Goal: Navigation & Orientation: Find specific page/section

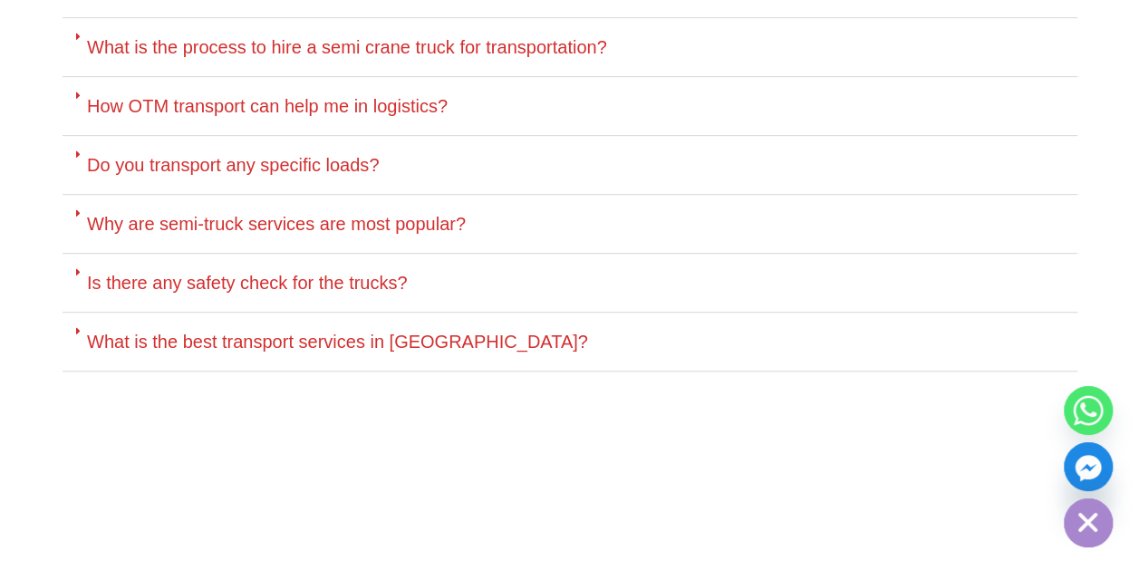
scroll to position [3806, 0]
click at [95, 154] on link "Do you transport any specific loads?" at bounding box center [233, 164] width 292 height 20
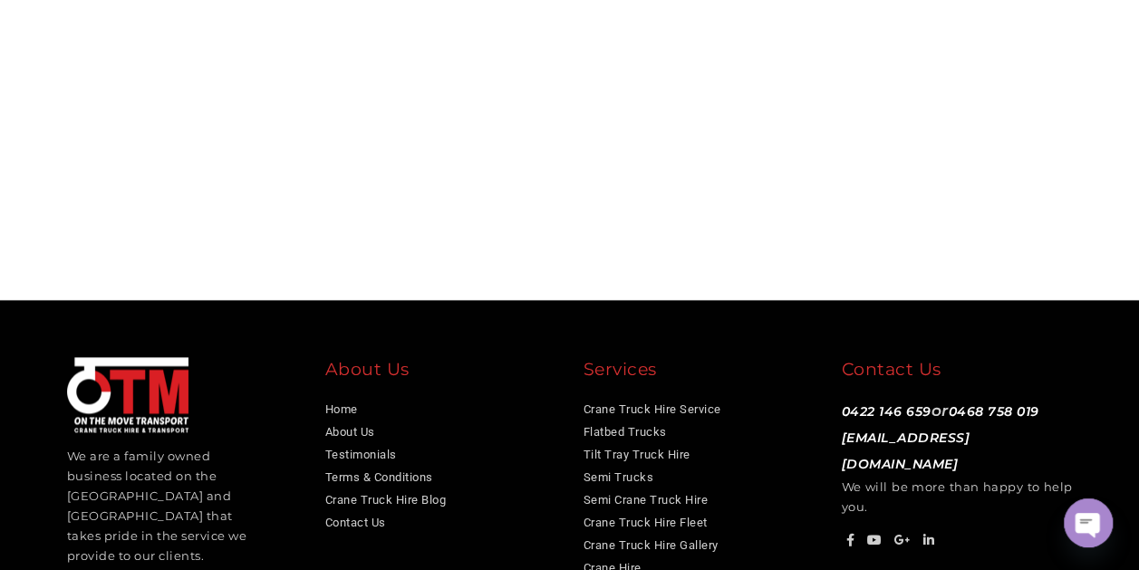
scroll to position [4555, 0]
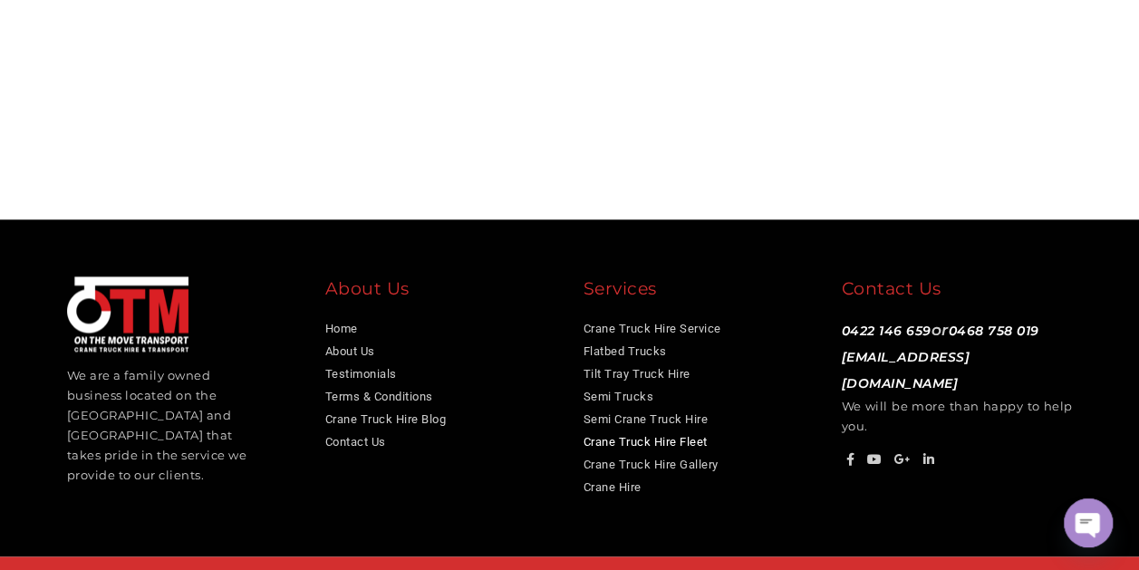
click at [615, 435] on link "Crane Truck Hire Fleet" at bounding box center [646, 442] width 124 height 14
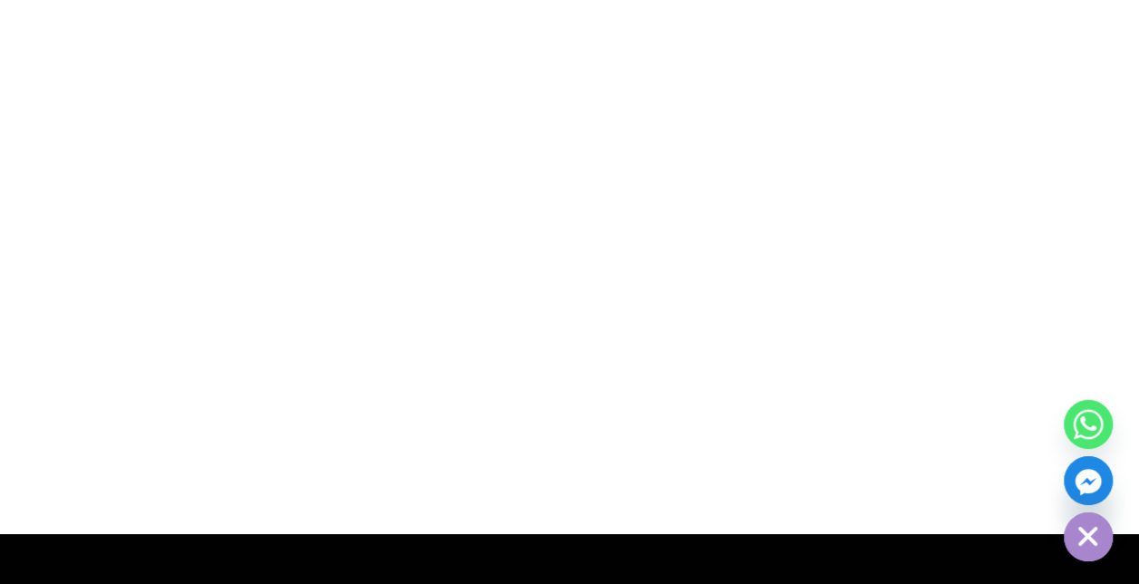
scroll to position [6876, 0]
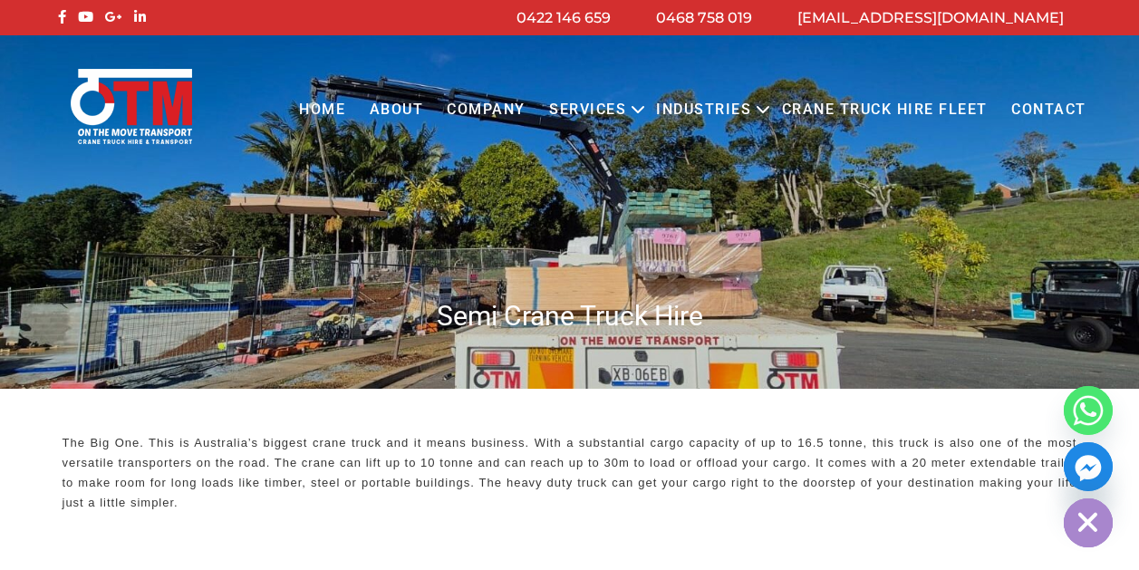
scroll to position [4506, 0]
